Goal: Navigation & Orientation: Find specific page/section

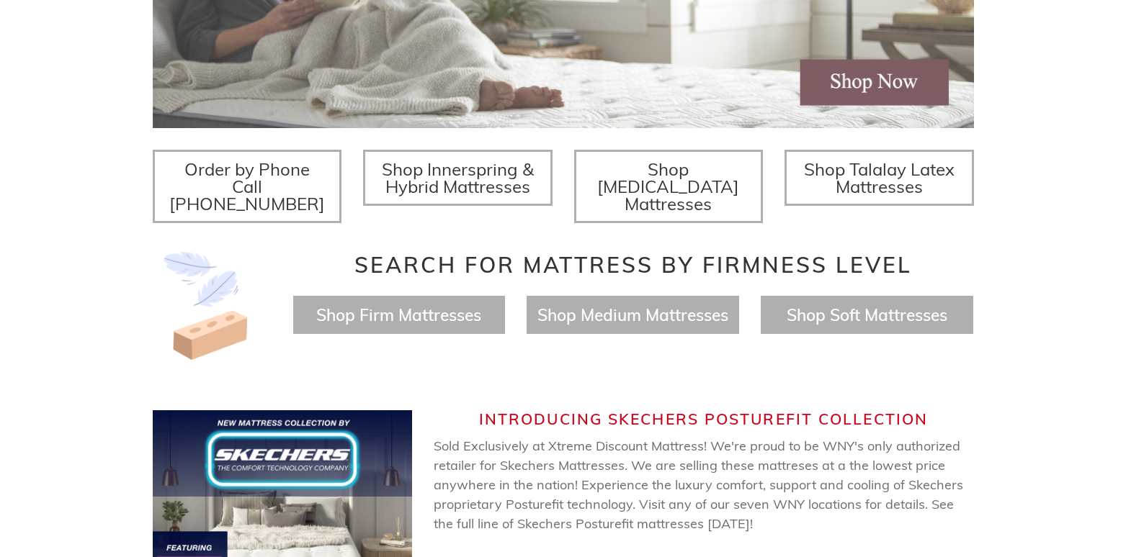
scroll to position [440, 0]
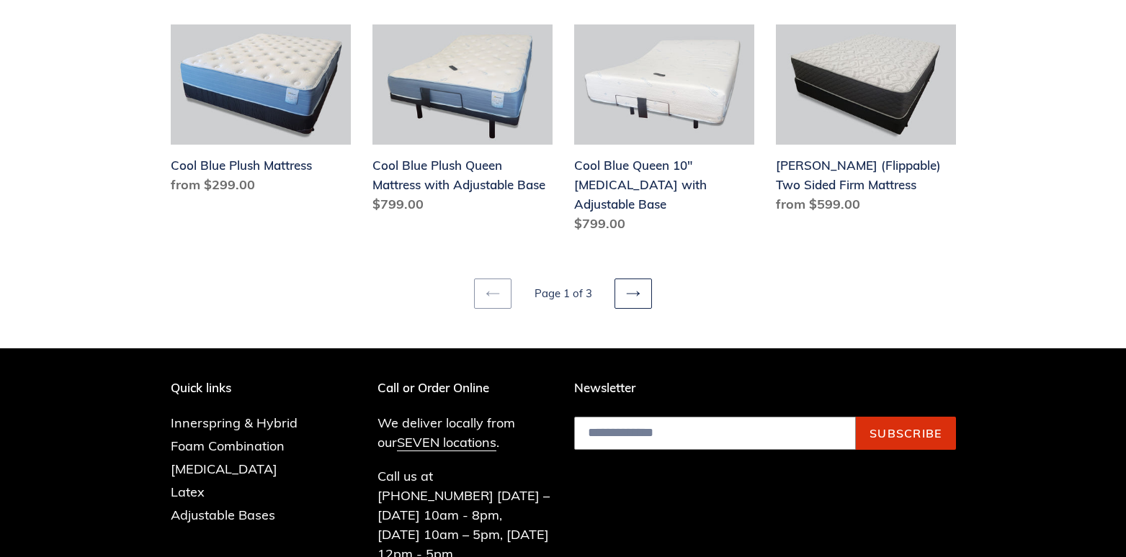
scroll to position [1874, 0]
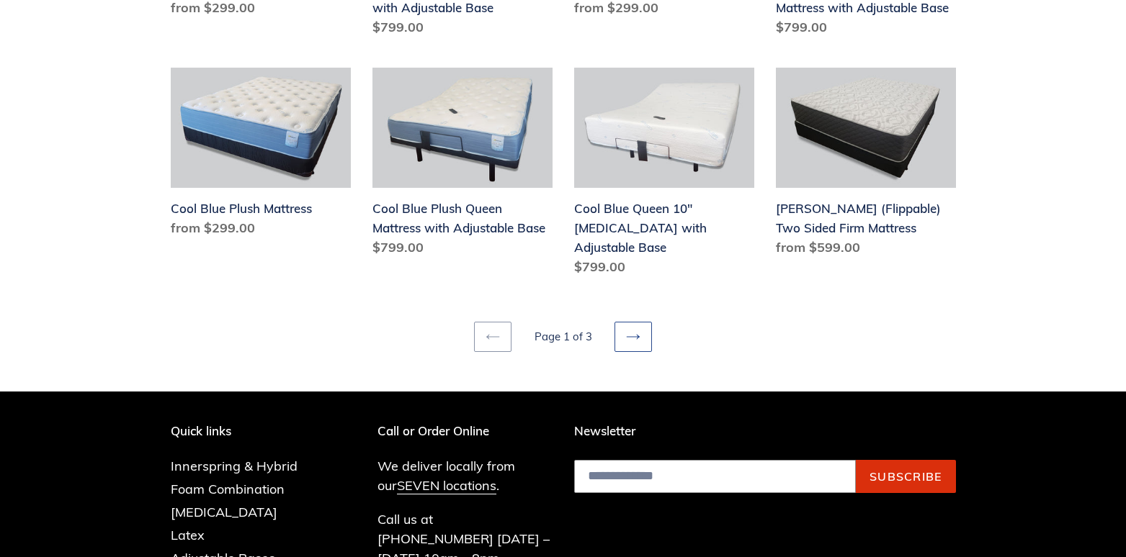
click at [628, 330] on icon at bounding box center [633, 337] width 14 height 14
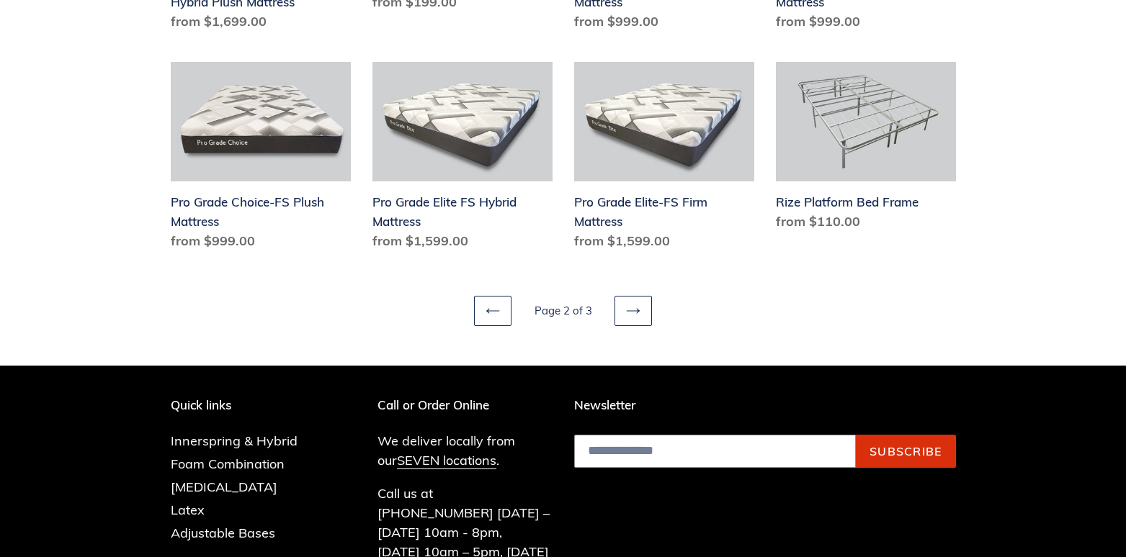
scroll to position [1879, 0]
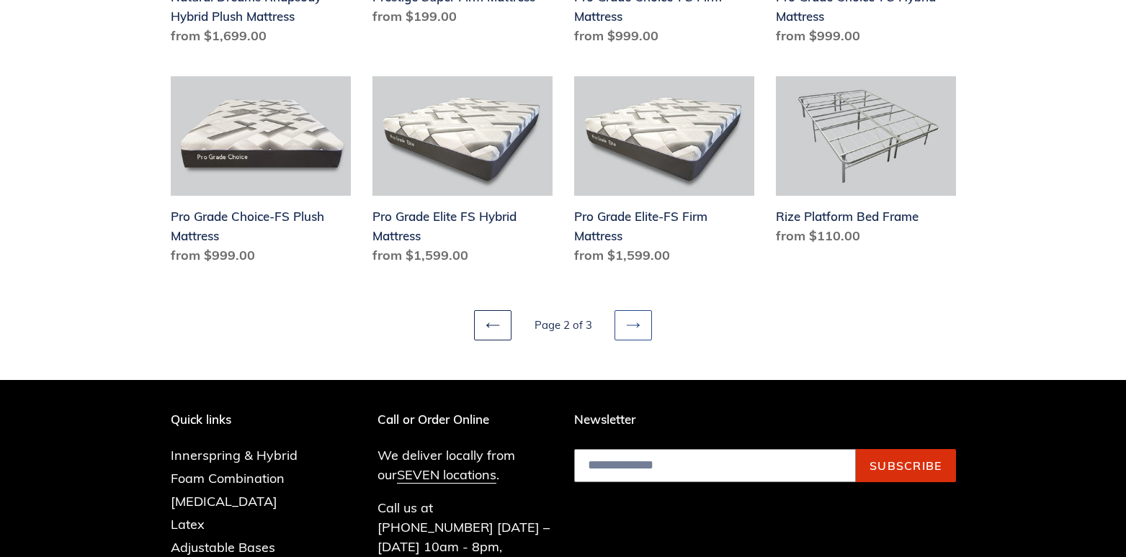
click at [631, 327] on icon at bounding box center [633, 325] width 14 height 14
